Goal: Navigation & Orientation: Find specific page/section

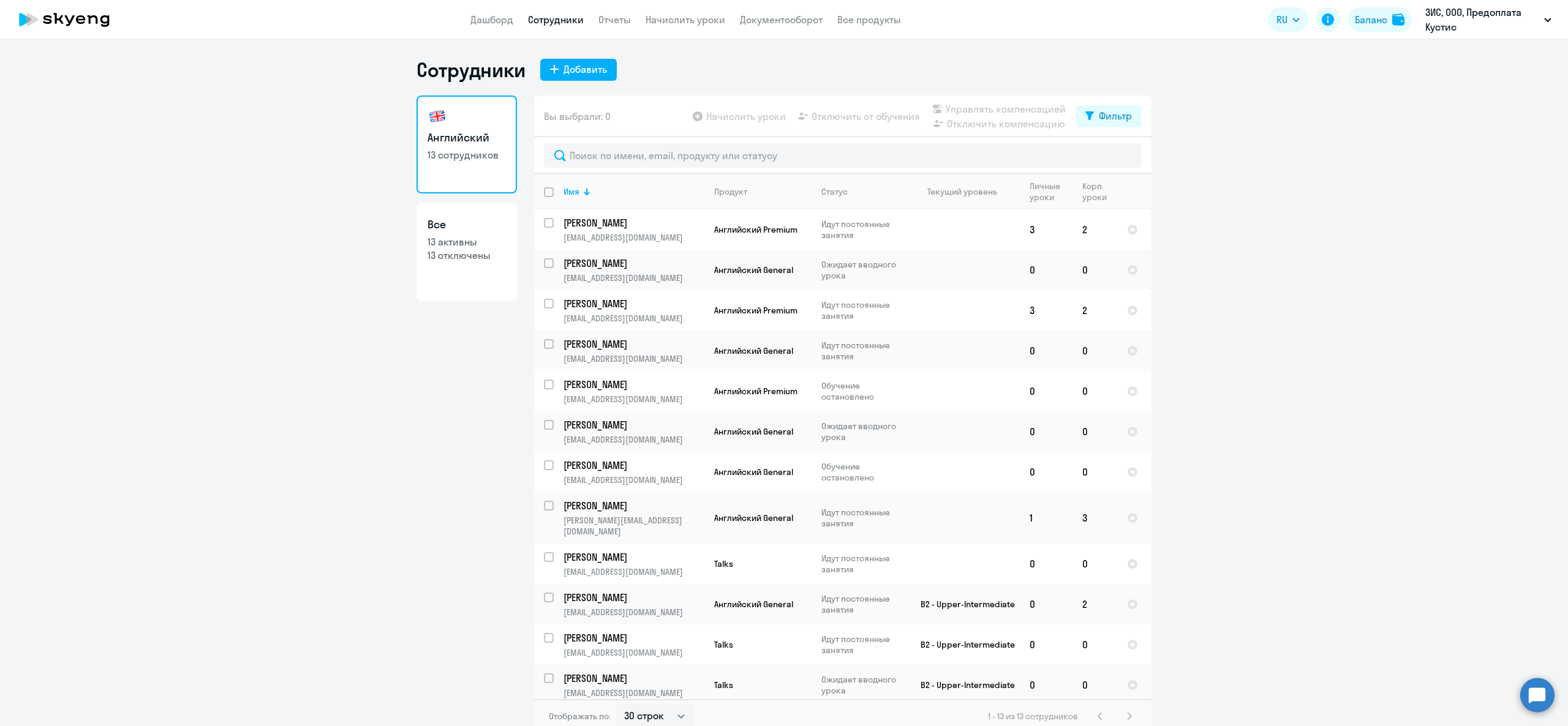
select select "30"
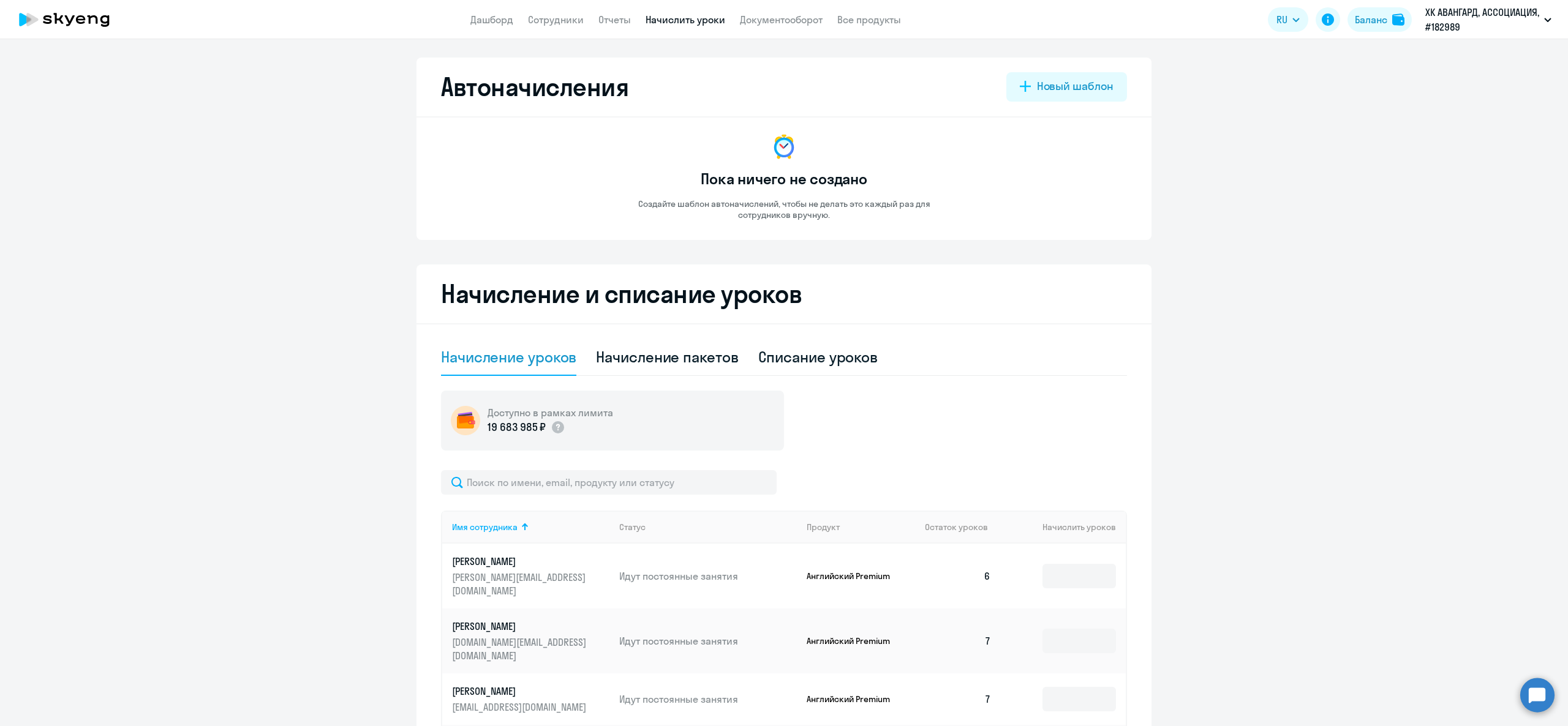
select select "10"
click at [502, 18] on link "Дашборд" at bounding box center [492, 19] width 43 height 12
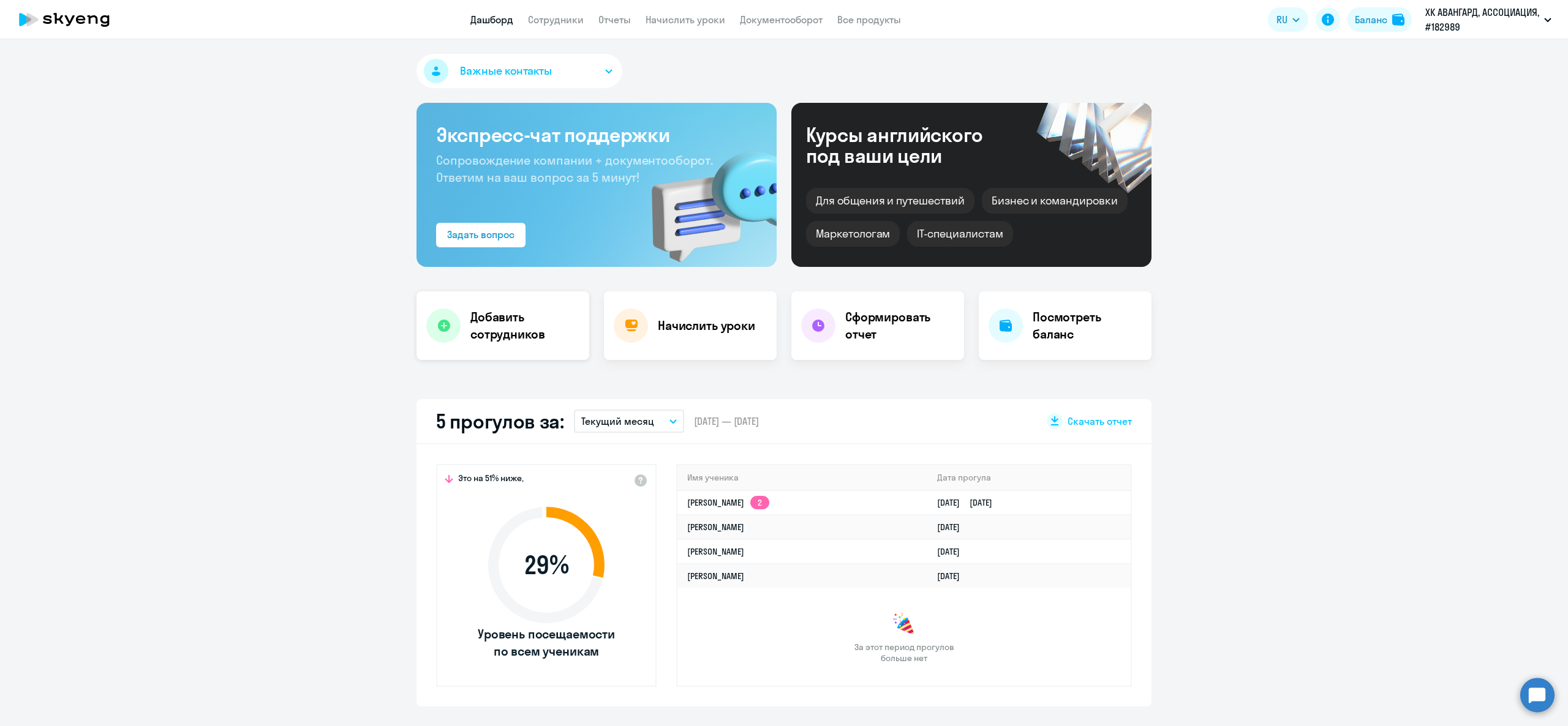
select select "30"
